Goal: Transaction & Acquisition: Download file/media

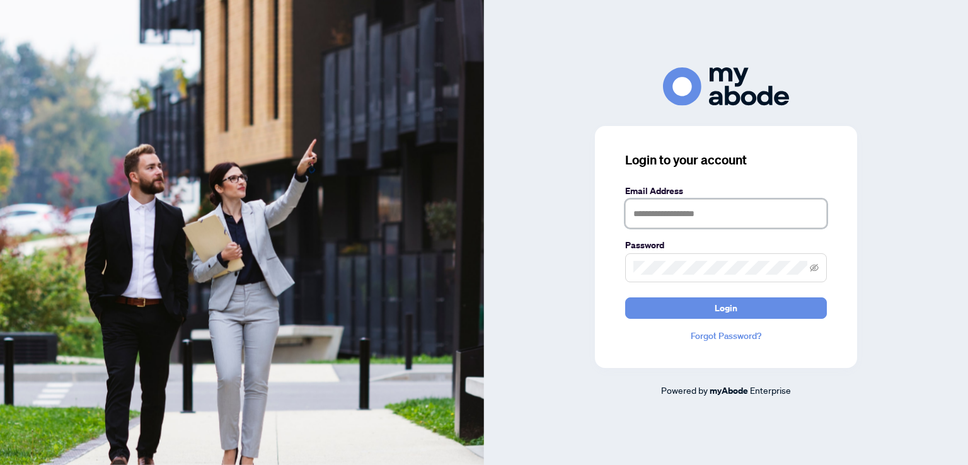
type input "**********"
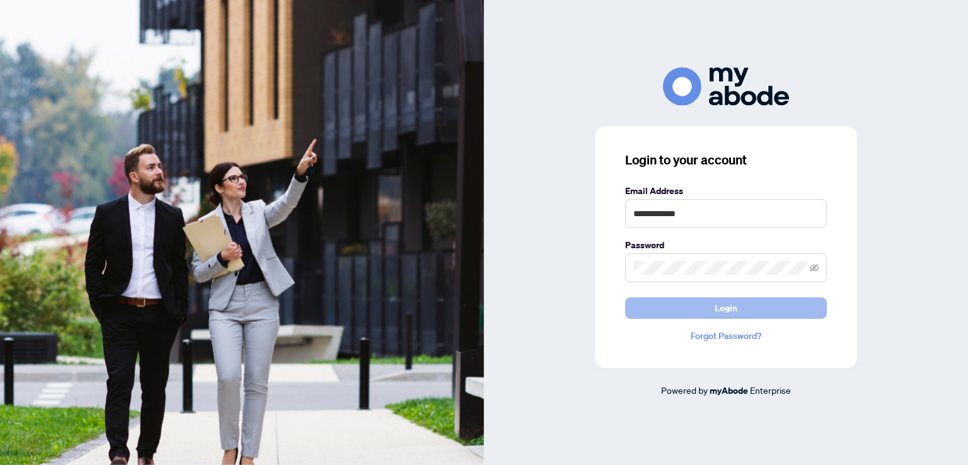
click at [650, 310] on button "Login" at bounding box center [726, 307] width 202 height 21
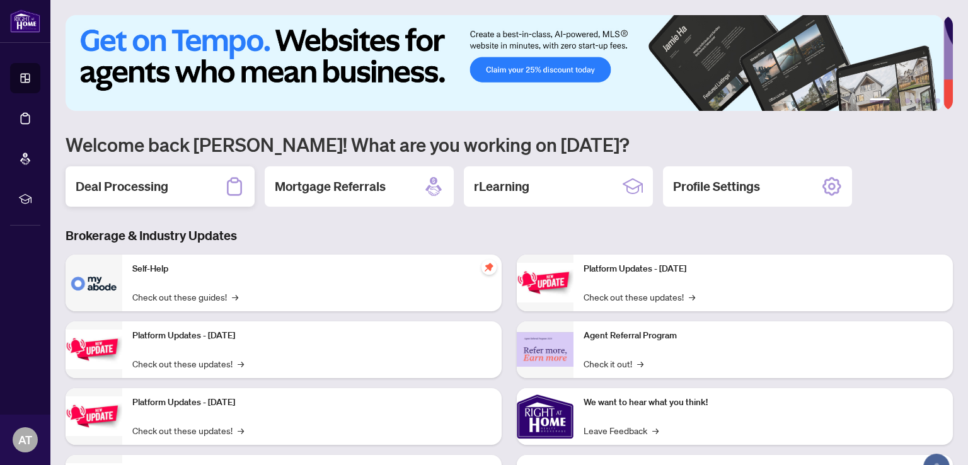
click at [117, 184] on h2 "Deal Processing" at bounding box center [122, 187] width 93 height 18
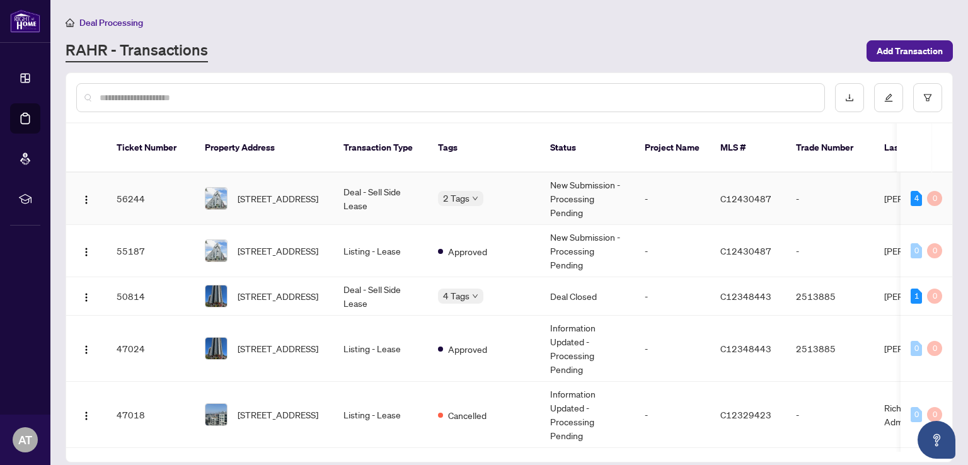
click at [302, 192] on span "1715W-27 Bathurst St, Toronto, Ontario M5V 2P1, Canada" at bounding box center [278, 199] width 81 height 14
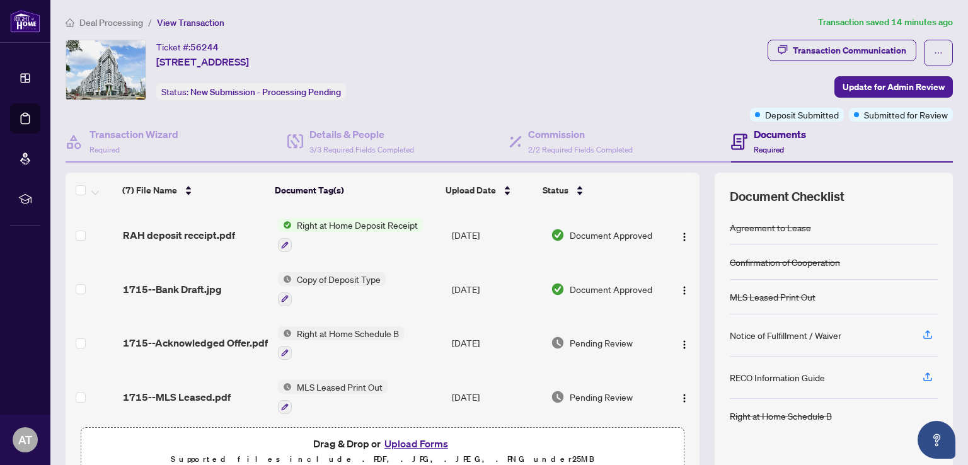
click at [311, 219] on span "Right at Home Deposit Receipt" at bounding box center [357, 225] width 131 height 14
click at [306, 282] on span "Right at Home Deposit Receipt" at bounding box center [353, 285] width 131 height 14
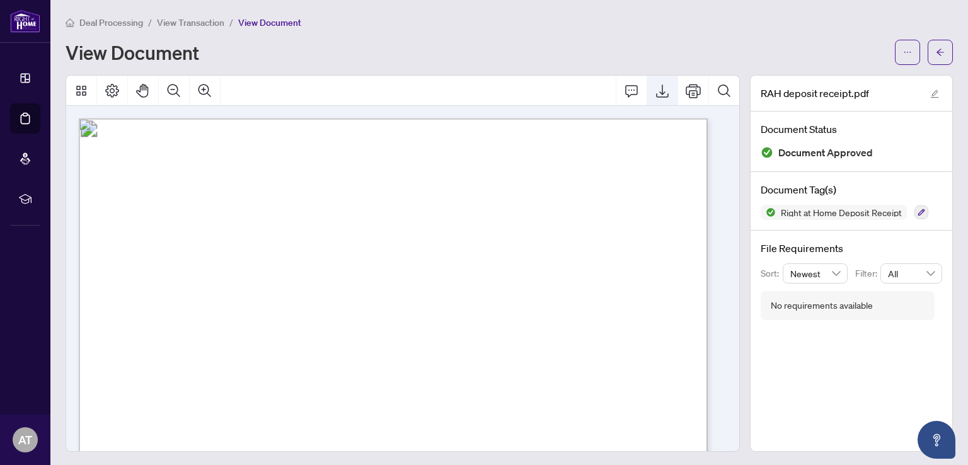
click at [656, 88] on icon "Export" at bounding box center [662, 90] width 13 height 13
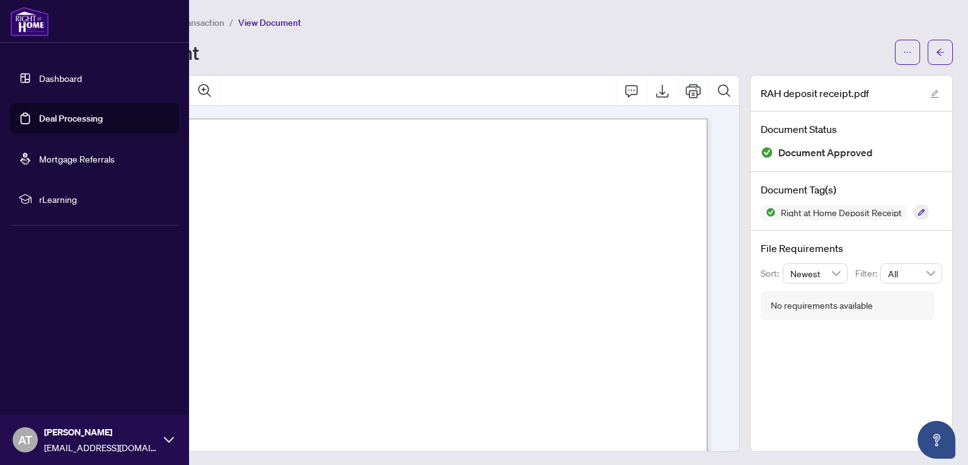
click at [46, 444] on span "ayytse@me.com" at bounding box center [100, 448] width 113 height 14
click at [20, 437] on span "AT" at bounding box center [25, 440] width 14 height 18
click at [45, 367] on span "Logout" at bounding box center [51, 365] width 28 height 20
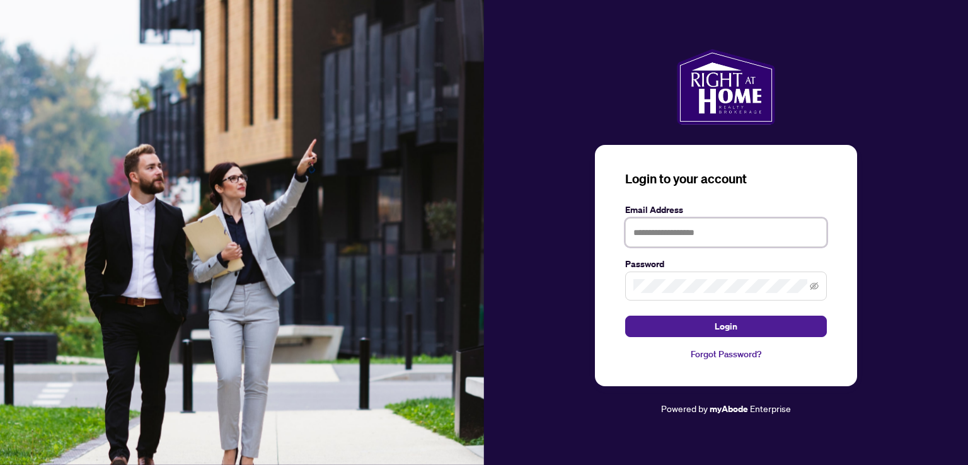
type input "**********"
